Goal: Task Accomplishment & Management: Use online tool/utility

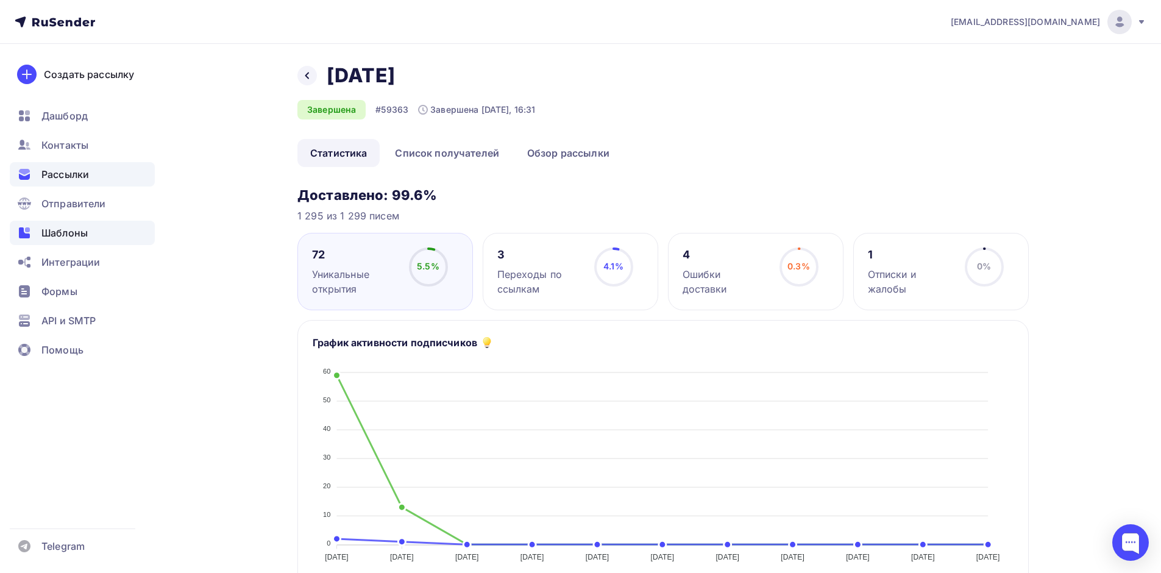
click at [63, 235] on span "Шаблоны" at bounding box center [64, 232] width 46 height 15
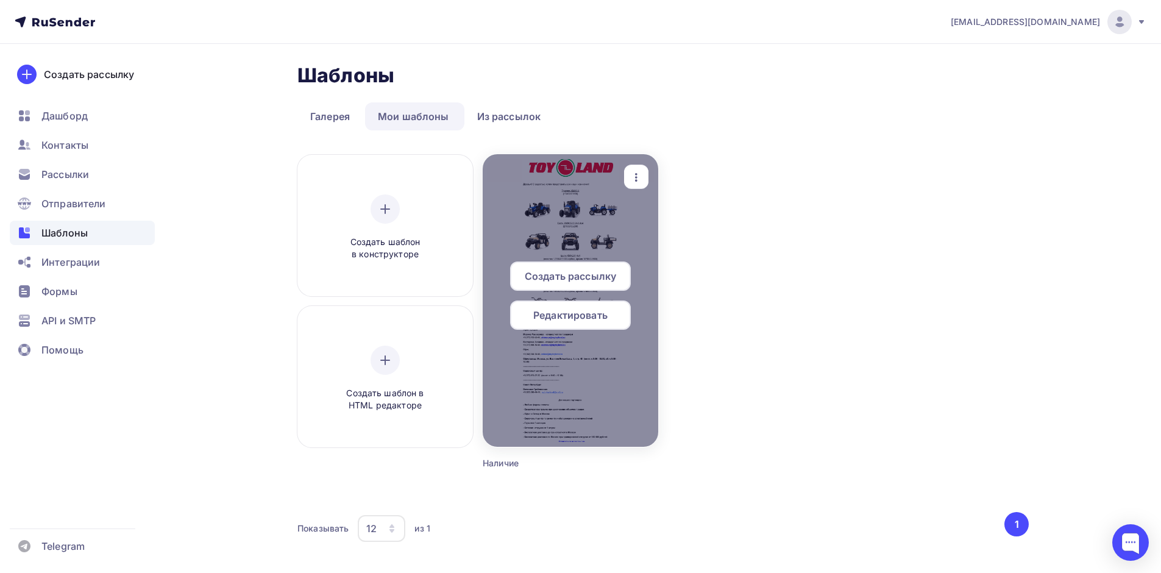
click at [547, 315] on span "Редактировать" at bounding box center [570, 315] width 74 height 15
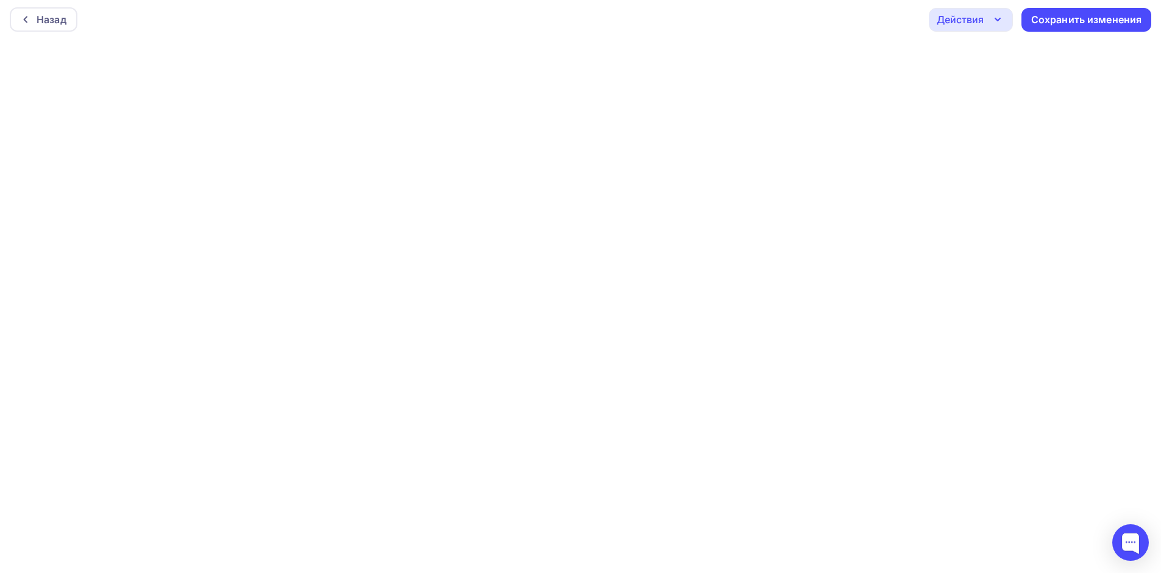
scroll to position [3, 0]
click at [1072, 13] on div "Сохранить изменения" at bounding box center [1086, 19] width 111 height 14
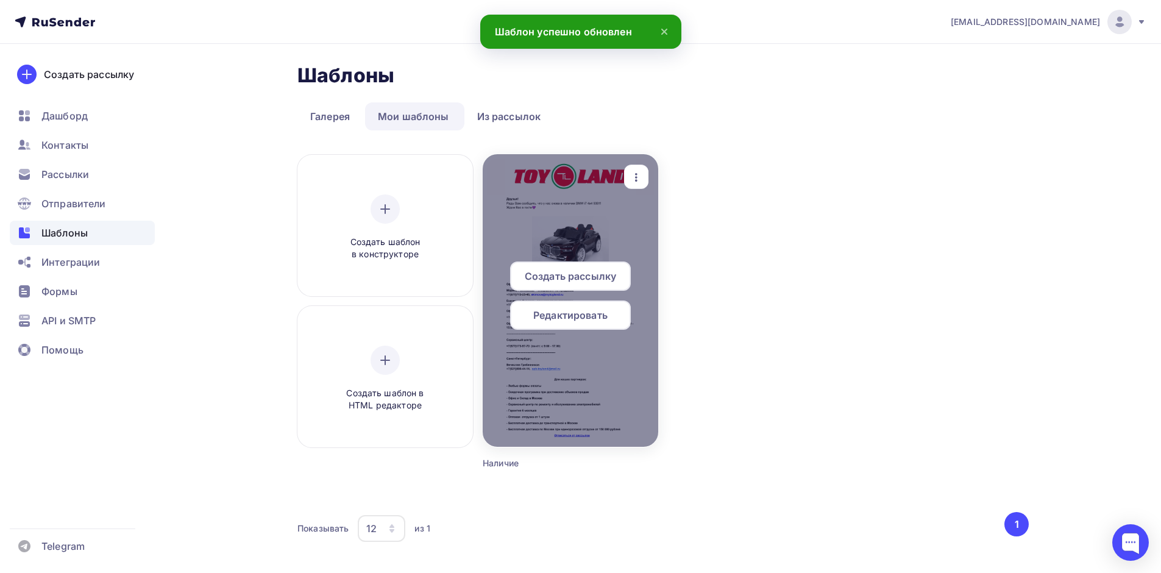
click at [575, 274] on span "Создать рассылку" at bounding box center [570, 276] width 91 height 15
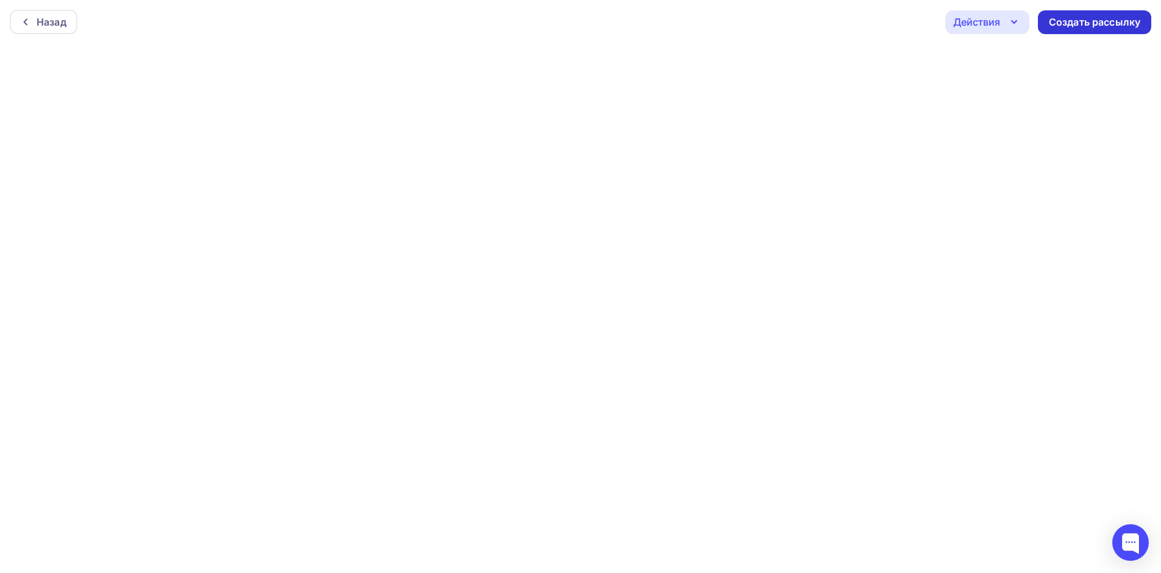
click at [1104, 20] on div "Создать рассылку" at bounding box center [1094, 22] width 91 height 14
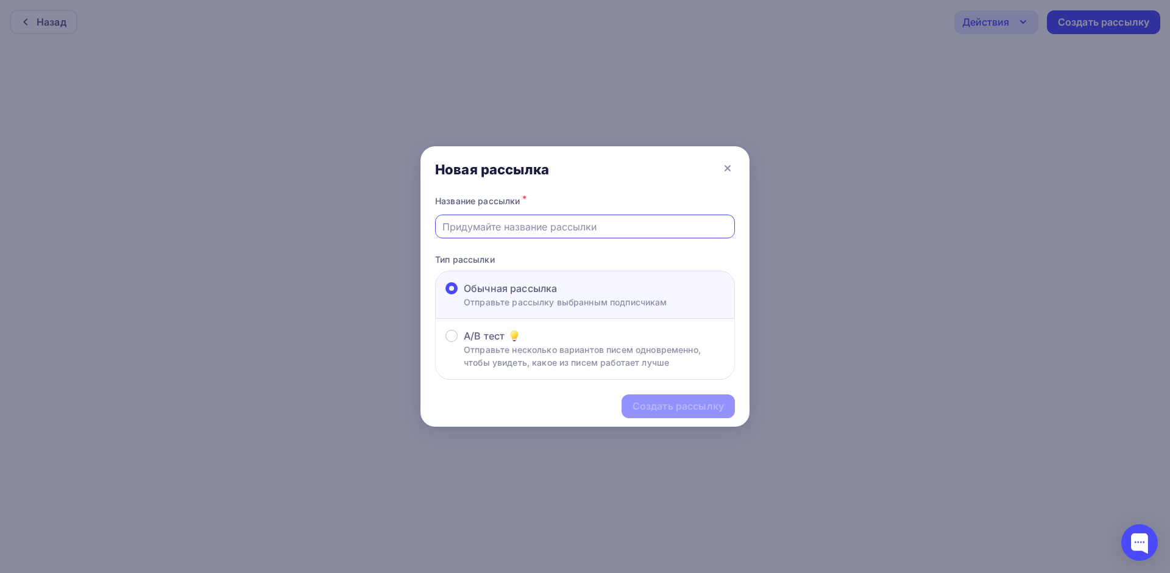
click at [466, 230] on input "text" at bounding box center [585, 226] width 286 height 15
type input "[DATE]"
click at [670, 409] on div "Создать рассылку" at bounding box center [678, 406] width 91 height 14
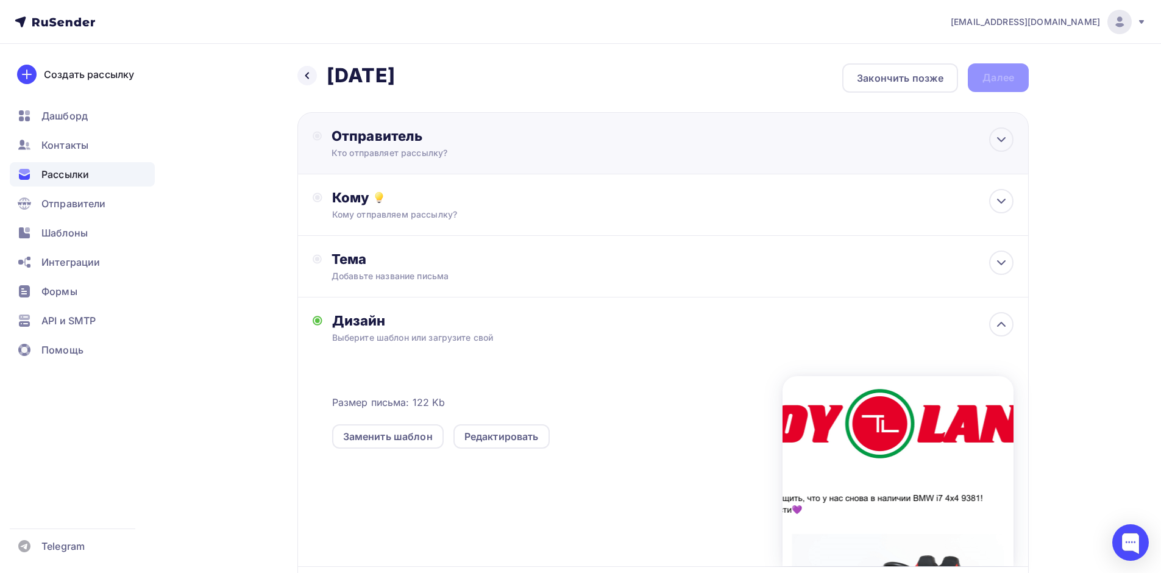
click at [355, 138] on div "Отправитель" at bounding box center [463, 135] width 264 height 17
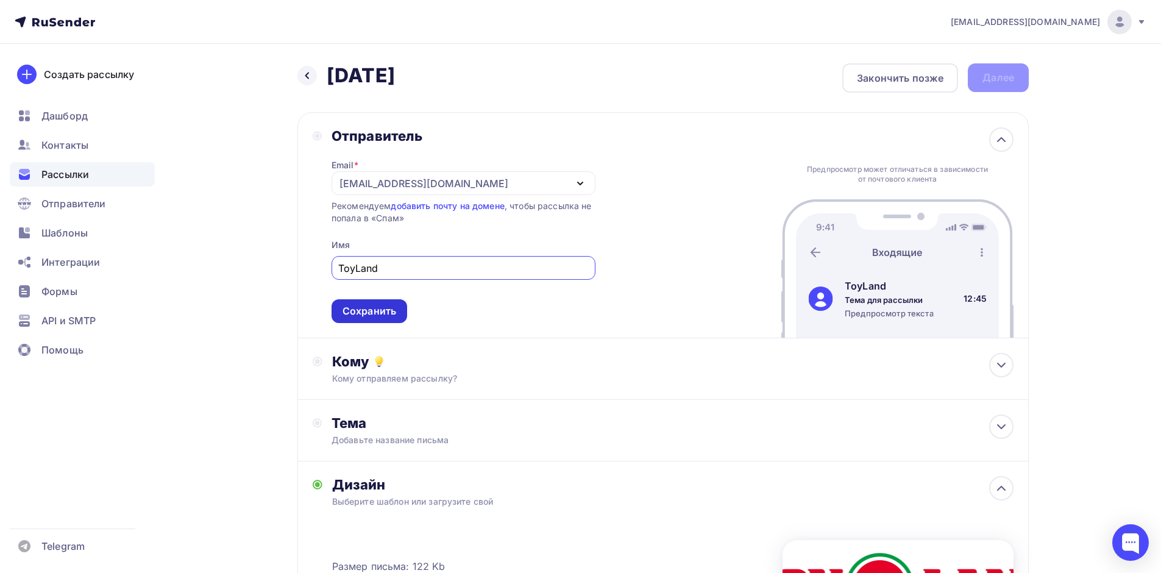
type input "ToyLand"
click at [371, 315] on div "Сохранить" at bounding box center [369, 311] width 54 height 14
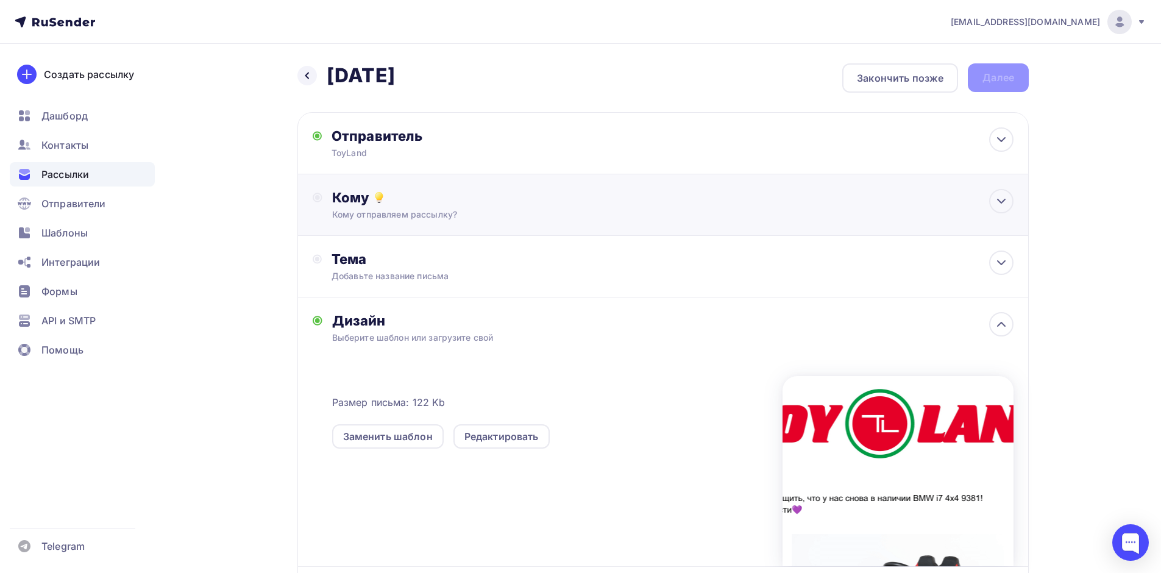
click at [340, 194] on div "Кому" at bounding box center [672, 197] width 681 height 17
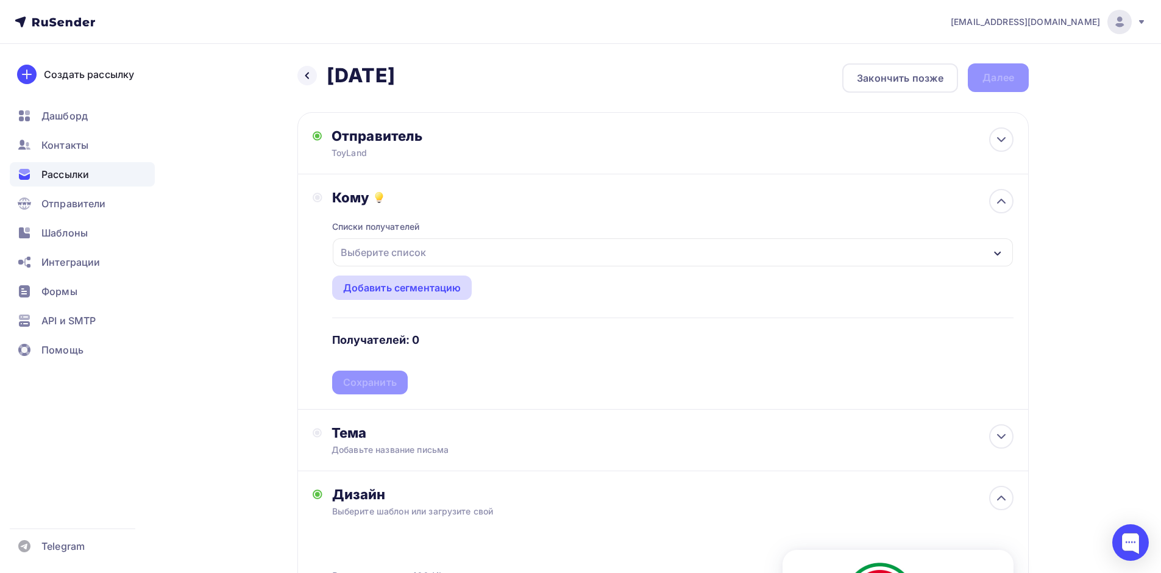
click at [377, 286] on div "Добавить сегментацию" at bounding box center [402, 287] width 118 height 15
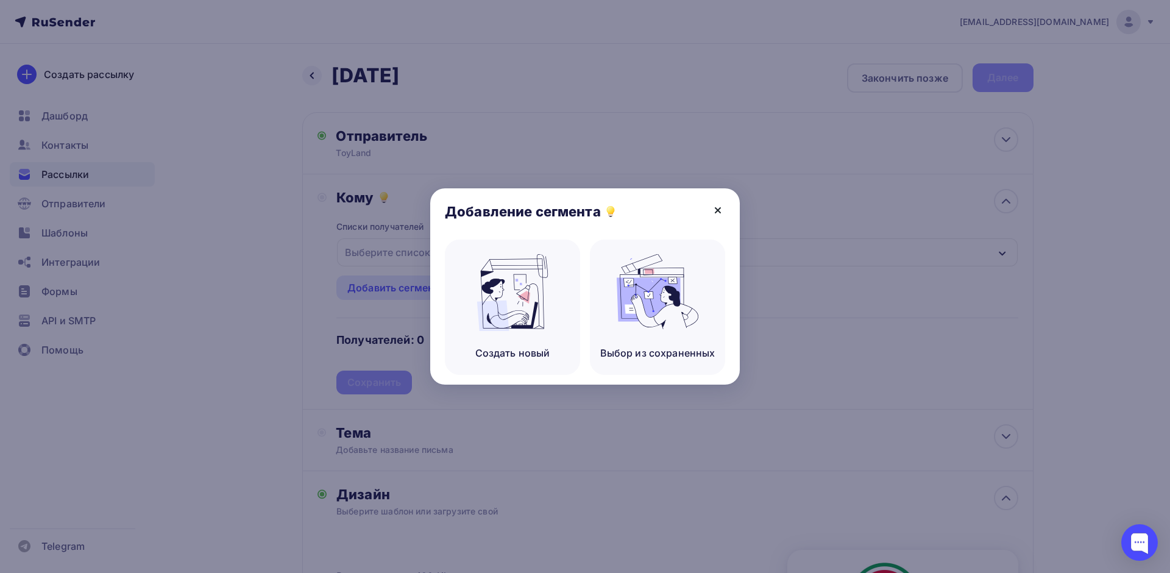
click at [717, 207] on icon at bounding box center [718, 210] width 15 height 15
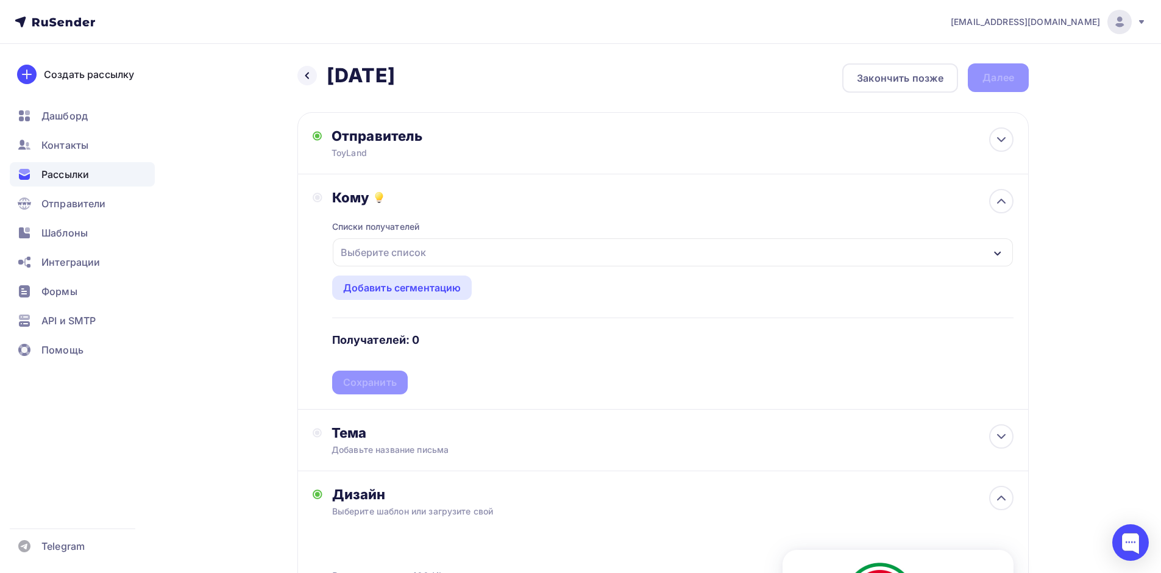
click at [370, 252] on div "Выберите список" at bounding box center [383, 252] width 95 height 22
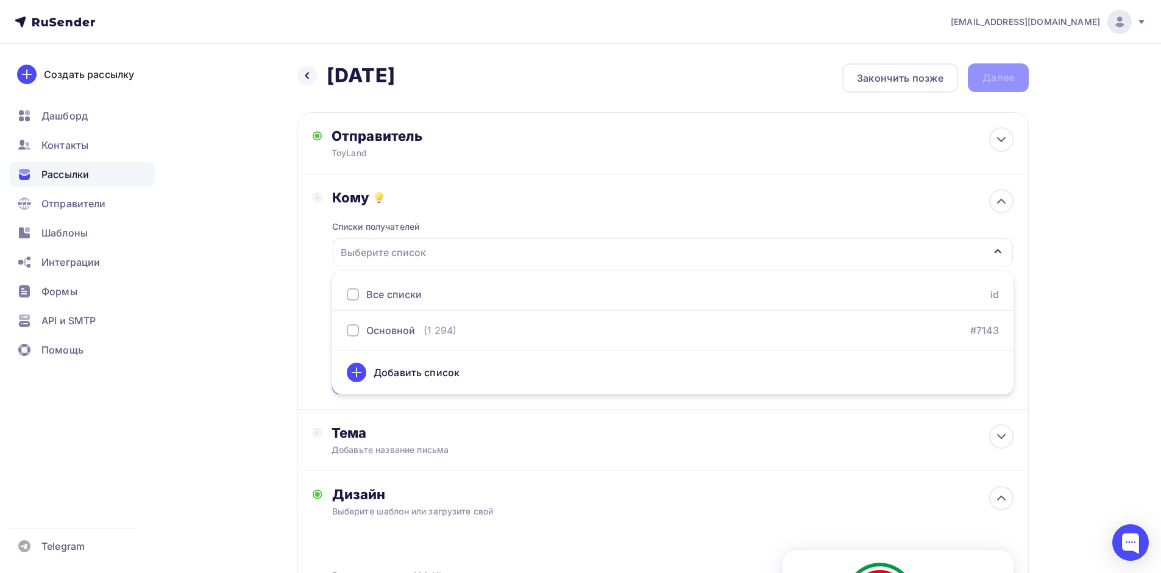
click at [353, 296] on div at bounding box center [353, 294] width 12 height 12
click at [184, 301] on div "Назад [DATE] [DATE] Закончить позже Далее Отправитель ToyLand Email * [EMAIL_AD…" at bounding box center [580, 462] width 999 height 837
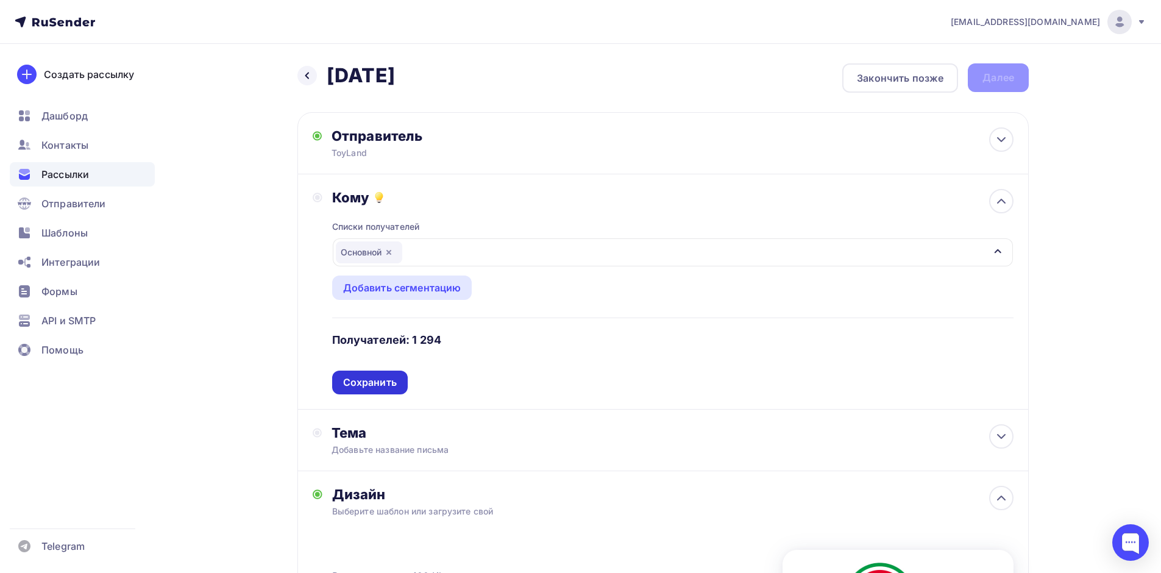
click at [366, 384] on div "Сохранить" at bounding box center [370, 382] width 54 height 14
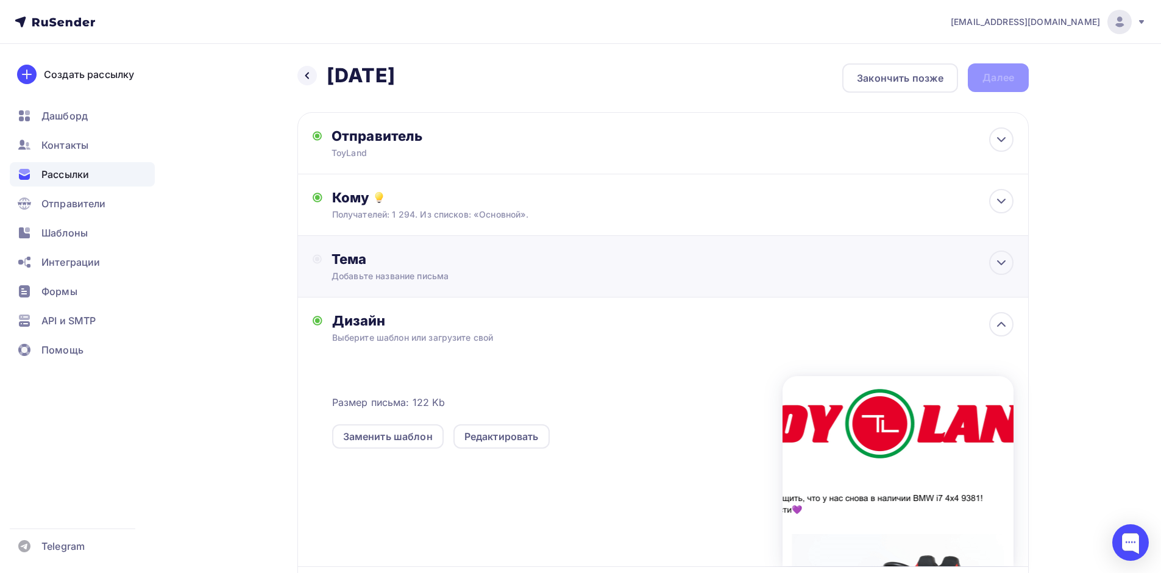
click at [347, 258] on div "Тема" at bounding box center [451, 258] width 241 height 17
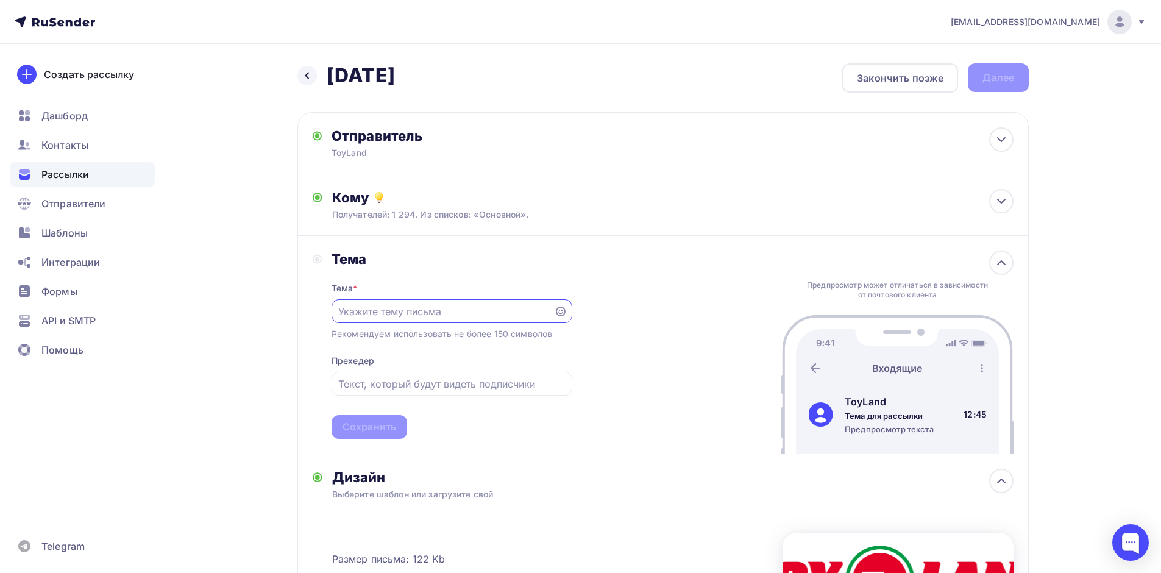
type input "D"
type input "В наличии!"
click at [366, 428] on div "Сохранить" at bounding box center [369, 427] width 54 height 14
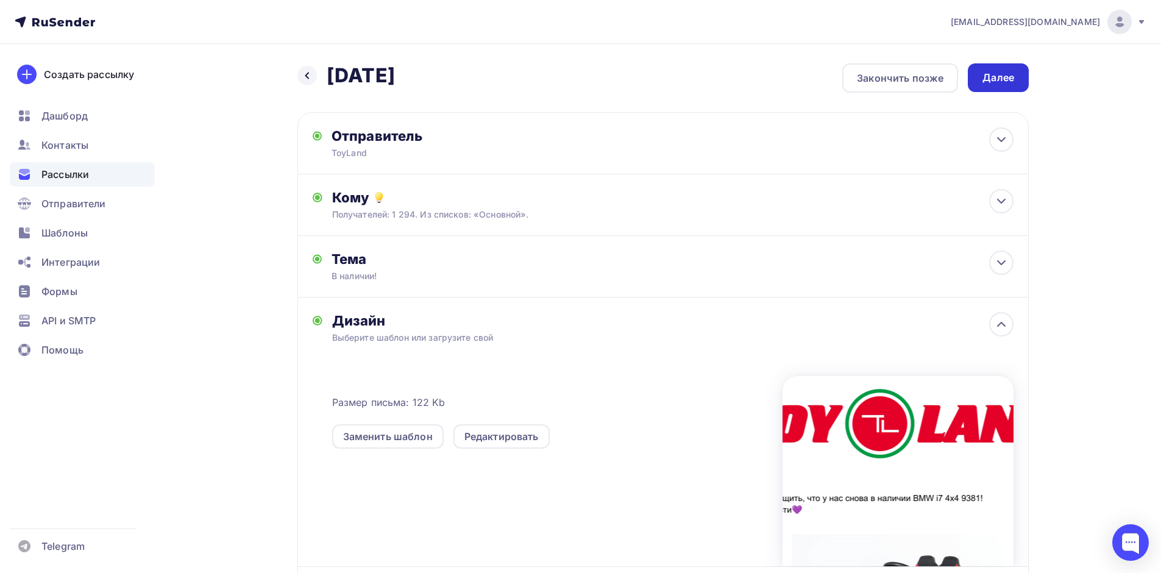
click at [985, 72] on div "Далее" at bounding box center [998, 78] width 32 height 14
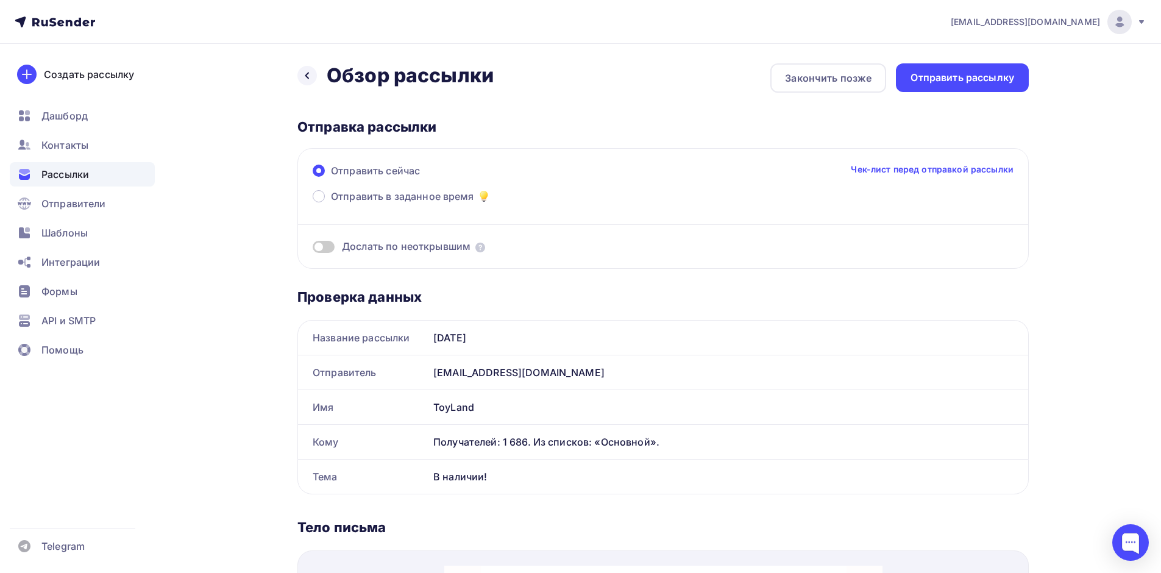
click at [988, 74] on div "Отправить рассылку" at bounding box center [962, 78] width 104 height 14
